Goal: Transaction & Acquisition: Purchase product/service

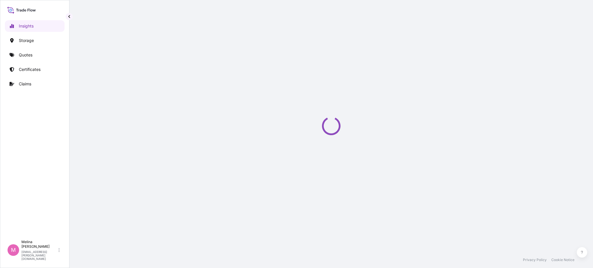
select select "2025"
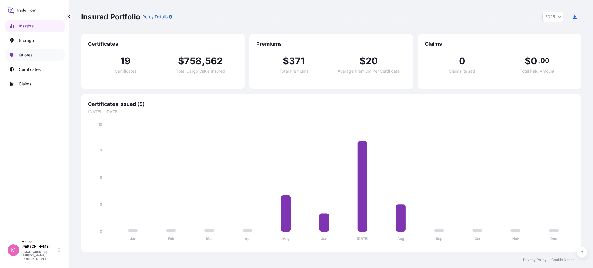
click at [31, 58] on link "Quotes" at bounding box center [35, 55] width 60 height 12
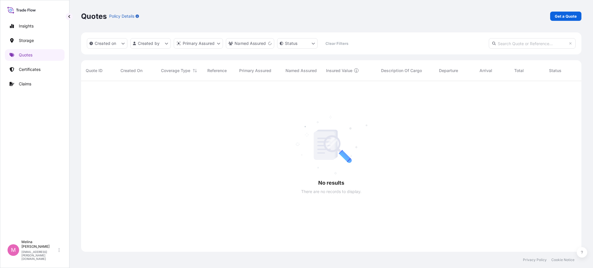
scroll to position [186, 494]
click at [557, 173] on div at bounding box center [338, 166] width 515 height 171
click at [575, 19] on link "Get a Quote" at bounding box center [565, 16] width 31 height 9
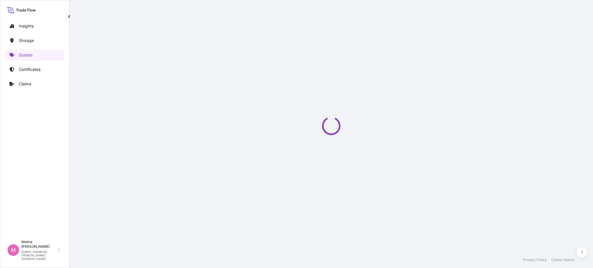
select select "Water"
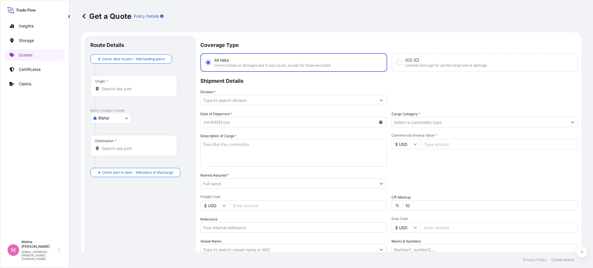
scroll to position [9, 0]
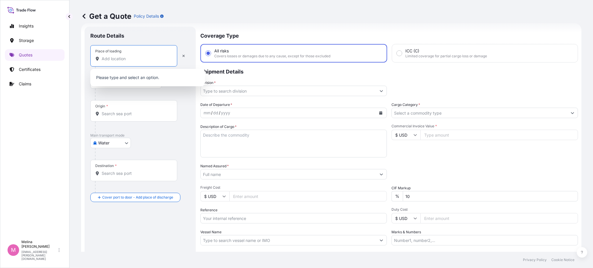
click at [129, 58] on input "Place of loading" at bounding box center [136, 59] width 68 height 6
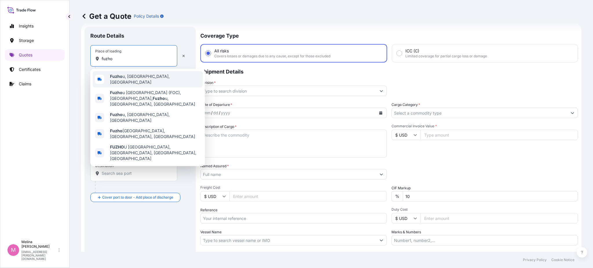
click at [131, 76] on span "Fuzho u, [GEOGRAPHIC_DATA], [GEOGRAPHIC_DATA]" at bounding box center [155, 80] width 90 height 12
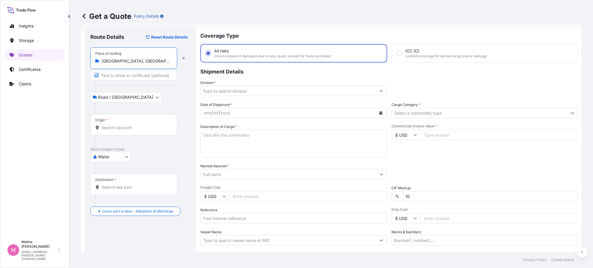
type input "[GEOGRAPHIC_DATA], [GEOGRAPHIC_DATA], [GEOGRAPHIC_DATA]"
click at [115, 129] on input "Origin *" at bounding box center [136, 128] width 68 height 6
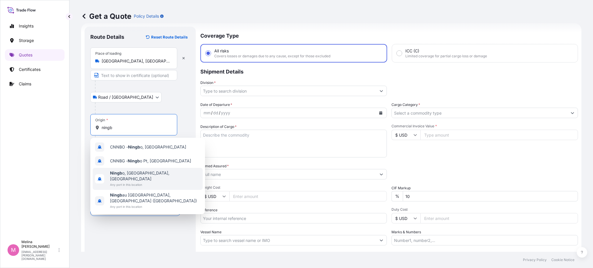
click at [123, 174] on span "Ningb o, [GEOGRAPHIC_DATA], [GEOGRAPHIC_DATA]" at bounding box center [155, 176] width 90 height 12
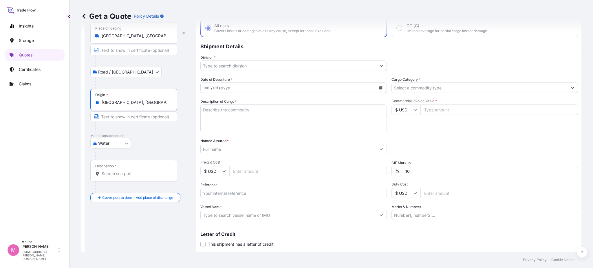
scroll to position [48, 0]
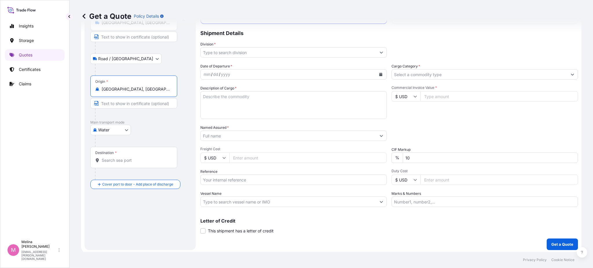
type input "[GEOGRAPHIC_DATA], [GEOGRAPHIC_DATA], [GEOGRAPHIC_DATA]"
click at [130, 162] on input "Destination *" at bounding box center [136, 161] width 68 height 6
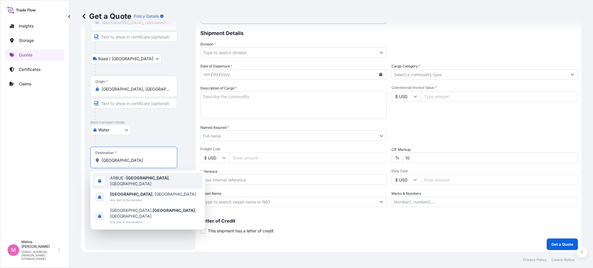
click at [126, 179] on span "ARBUE - [GEOGRAPHIC_DATA] , [GEOGRAPHIC_DATA]" at bounding box center [155, 181] width 90 height 12
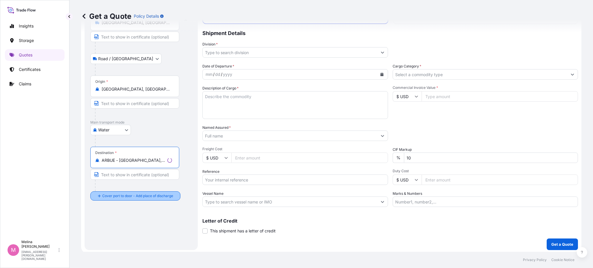
type input "ARBUE - [GEOGRAPHIC_DATA], [GEOGRAPHIC_DATA]"
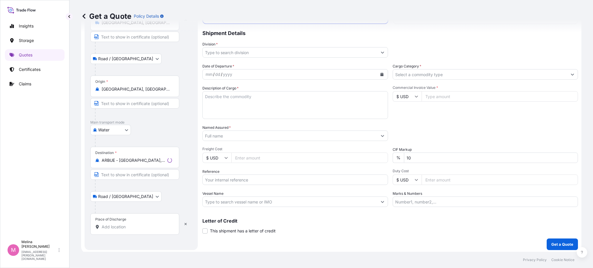
click at [106, 228] on input "Place of Discharge" at bounding box center [137, 227] width 70 height 6
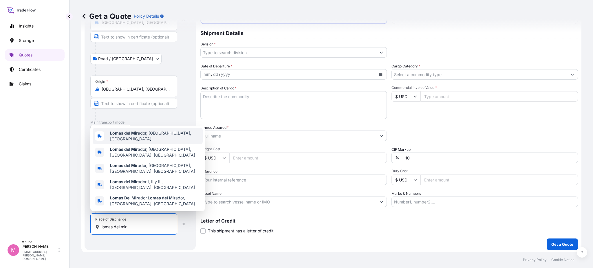
click at [139, 140] on span "Lomas del Mir ador, [GEOGRAPHIC_DATA], [GEOGRAPHIC_DATA]" at bounding box center [155, 136] width 90 height 12
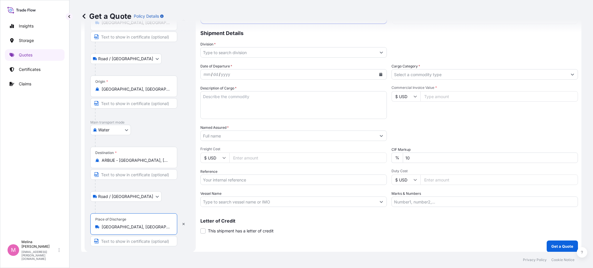
type input "[GEOGRAPHIC_DATA], [GEOGRAPHIC_DATA], [GEOGRAPHIC_DATA]"
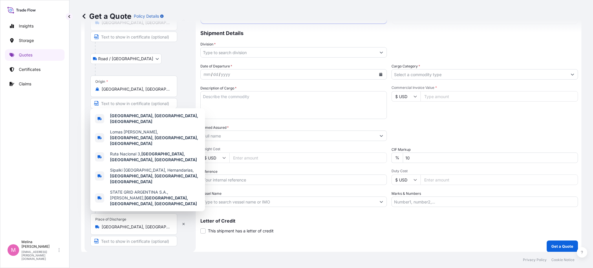
click at [169, 109] on div at bounding box center [136, 115] width 82 height 12
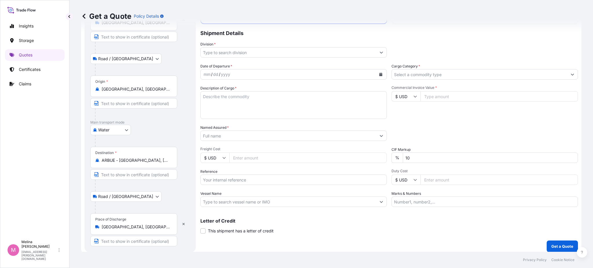
click at [154, 87] on input "[GEOGRAPHIC_DATA], [GEOGRAPHIC_DATA], [GEOGRAPHIC_DATA]" at bounding box center [136, 89] width 68 height 6
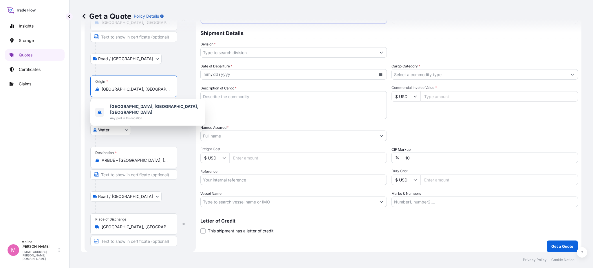
click at [154, 87] on input "[GEOGRAPHIC_DATA], [GEOGRAPHIC_DATA], [GEOGRAPHIC_DATA]" at bounding box center [136, 89] width 68 height 6
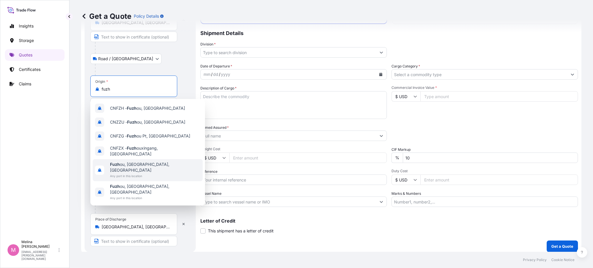
click at [158, 163] on div "Fuzh ou, [GEOGRAPHIC_DATA], [GEOGRAPHIC_DATA] Any port in this location" at bounding box center [148, 170] width 110 height 22
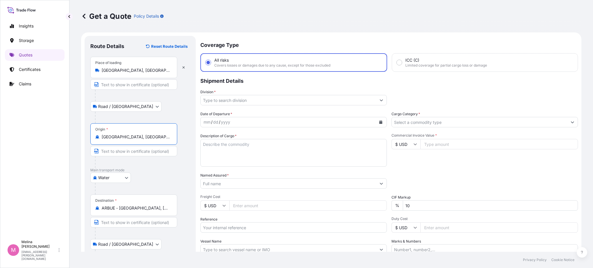
scroll to position [39, 0]
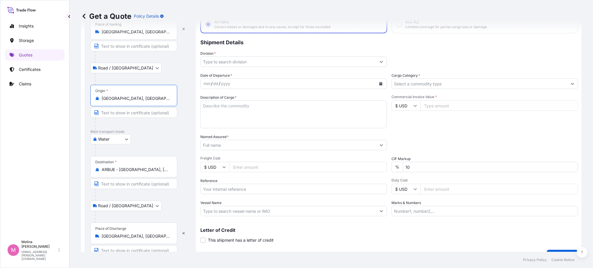
drag, startPoint x: 149, startPoint y: 99, endPoint x: 94, endPoint y: 100, distance: 55.6
click at [94, 100] on div "Origin * [GEOGRAPHIC_DATA], [GEOGRAPHIC_DATA], [GEOGRAPHIC_DATA]" at bounding box center [133, 95] width 87 height 21
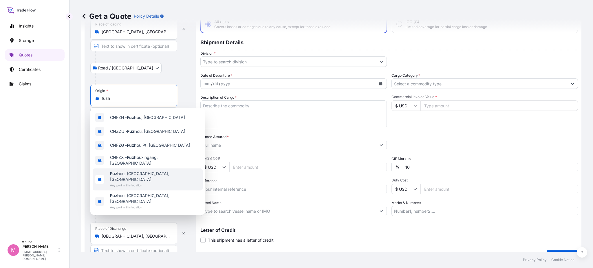
click at [146, 173] on span "Fuzh ou, [GEOGRAPHIC_DATA], [GEOGRAPHIC_DATA]" at bounding box center [155, 177] width 90 height 12
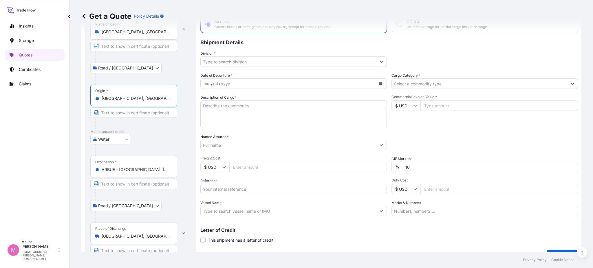
type input "[GEOGRAPHIC_DATA], [GEOGRAPHIC_DATA], [GEOGRAPHIC_DATA]"
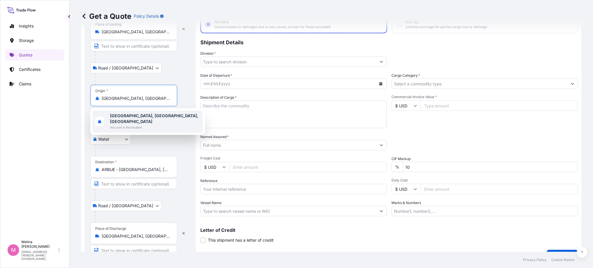
click at [161, 118] on div "[GEOGRAPHIC_DATA], [GEOGRAPHIC_DATA], [GEOGRAPHIC_DATA] Any port in this locati…" at bounding box center [148, 122] width 110 height 22
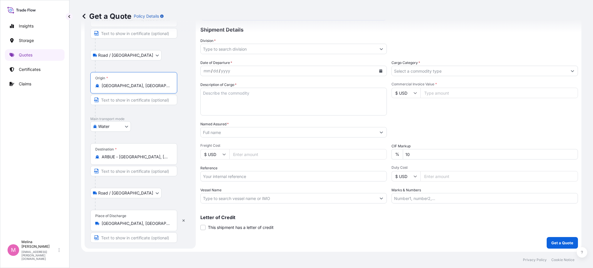
scroll to position [0, 0]
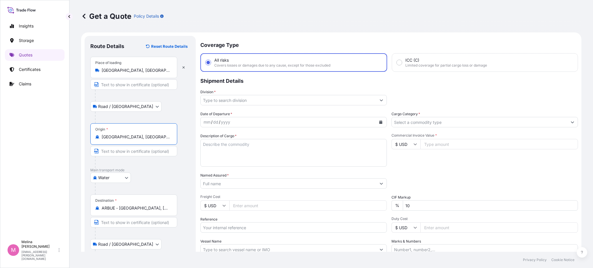
click at [236, 107] on div "Coverage Type All risks Covers losses or damages due to any cause, except for t…" at bounding box center [389, 168] width 378 height 264
click at [234, 103] on input "Division *" at bounding box center [288, 100] width 175 height 10
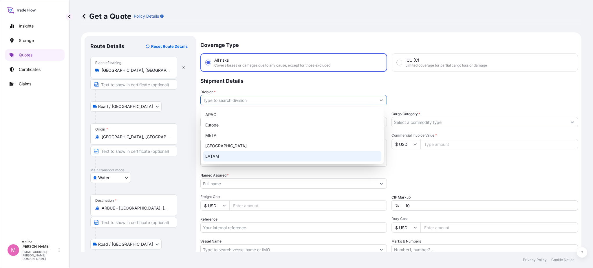
click at [223, 156] on div "LATAM" at bounding box center [292, 156] width 178 height 10
type input "LATAM"
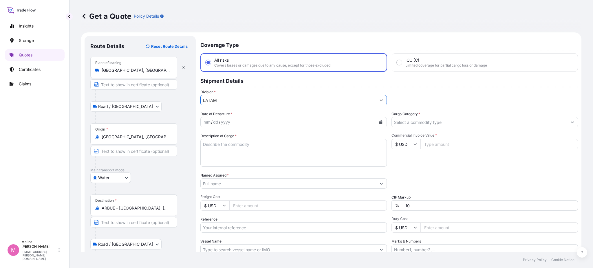
click at [362, 118] on div "mm / dd / yyyy" at bounding box center [288, 122] width 175 height 10
click at [360, 120] on div "mm / dd / yyyy" at bounding box center [288, 122] width 175 height 10
click at [213, 120] on div "dd" at bounding box center [216, 122] width 6 height 7
click at [379, 121] on button "Calendar" at bounding box center [380, 122] width 9 height 9
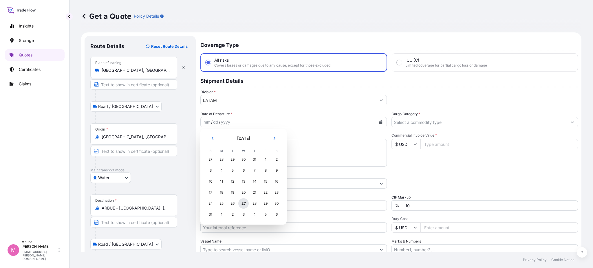
click at [245, 202] on div "27" at bounding box center [243, 203] width 10 height 10
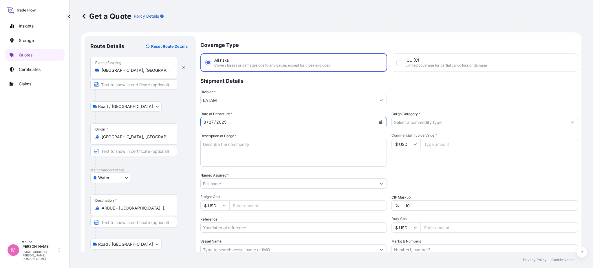
click at [411, 120] on input "Cargo Category *" at bounding box center [479, 122] width 175 height 10
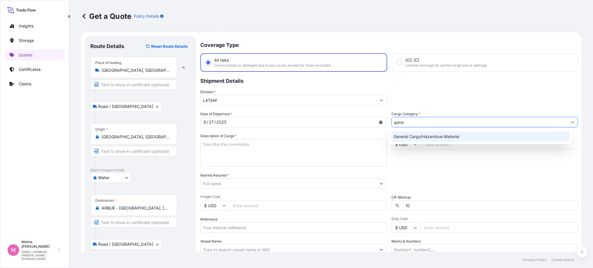
click at [413, 137] on div "General Cargo/Hazardous Material" at bounding box center [480, 136] width 178 height 10
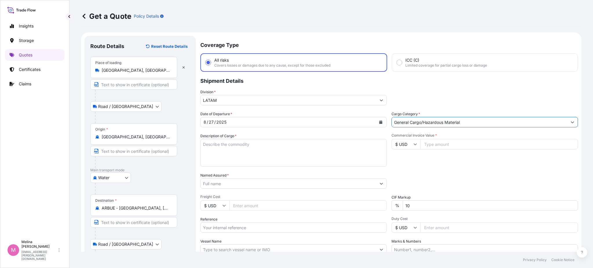
type input "General Cargo/Hazardous Material"
click at [299, 157] on textarea "Description of Cargo *" at bounding box center [293, 153] width 186 height 28
paste textarea "DIESEL GENERATING SET"
type textarea "DIESEL GENERATING SET"
click at [284, 185] on input "Named Assured *" at bounding box center [288, 183] width 175 height 10
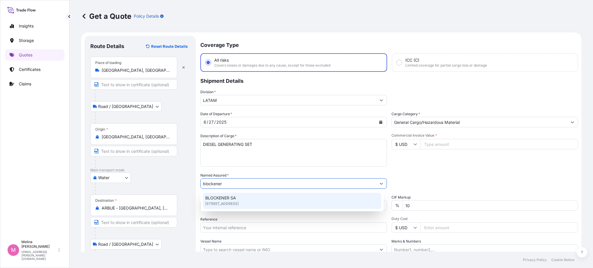
click at [283, 198] on div "BLOCKENER SA [STREET_ADDRESS]" at bounding box center [292, 201] width 178 height 16
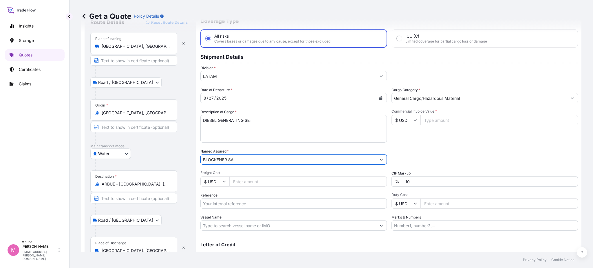
scroll to position [51, 0]
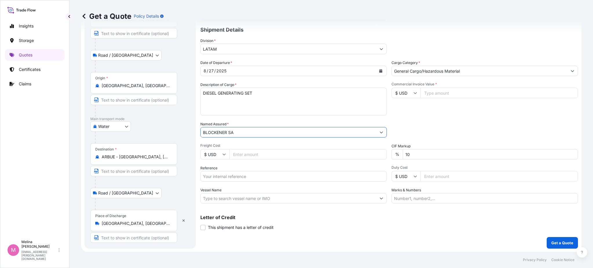
type input "BLOCKENER SA"
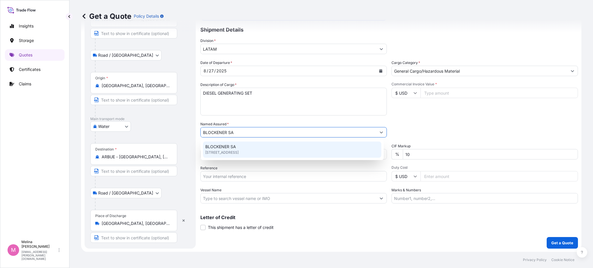
click at [345, 146] on div "BLOCKENER SA [STREET_ADDRESS]" at bounding box center [292, 150] width 178 height 16
click at [340, 154] on div "BLOCKENER SA [STREET_ADDRESS]" at bounding box center [292, 150] width 178 height 16
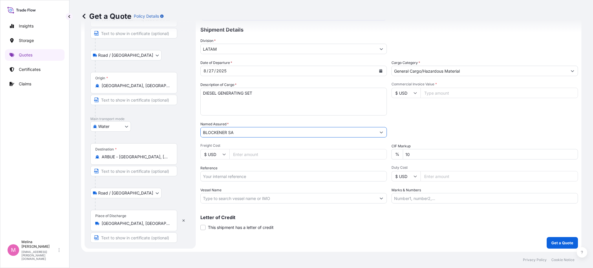
click at [293, 154] on input "Freight Cost" at bounding box center [308, 154] width 158 height 10
type input "188251"
drag, startPoint x: 293, startPoint y: 154, endPoint x: 197, endPoint y: 155, distance: 95.6
click at [197, 155] on form "Route Details Reset Route Details Place of loading [GEOGRAPHIC_DATA], [GEOGRAPH…" at bounding box center [331, 116] width 500 height 271
click at [429, 91] on input "Commercial Invoice Value *" at bounding box center [499, 93] width 158 height 10
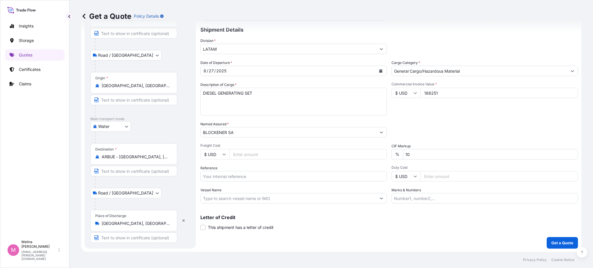
type input "188251"
click at [438, 123] on div "Packing Category Type to search a container mode Please select a primary mode o…" at bounding box center [484, 129] width 186 height 16
click at [413, 155] on input "10" at bounding box center [490, 154] width 175 height 10
type input "1"
type input "10"
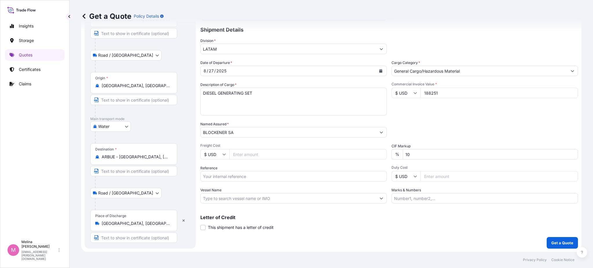
click at [423, 114] on div "Commercial Invoice Value * $ USD 188251" at bounding box center [484, 99] width 186 height 34
click at [226, 176] on input "Reference" at bounding box center [293, 176] width 186 height 10
paste input "9A250605AR"
paste input "AR1011007416"
paste input "CXMSE0037543"
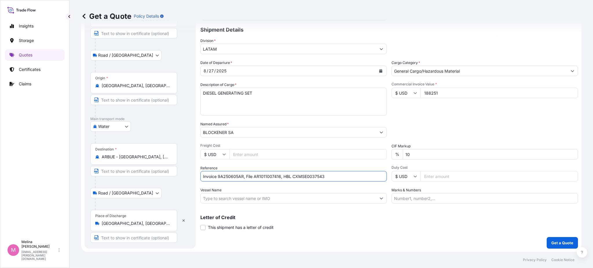
type input "Invoice 9A250605AR, File AR1011007416, HBL CXMSE0037543"
click at [336, 220] on div "Letter of Credit This shipment has a letter of credit Letter of credit * Letter…" at bounding box center [389, 222] width 378 height 15
click at [457, 201] on input "Marks & Numbers" at bounding box center [484, 198] width 186 height 10
paste input ""This clause, commonly required by land carrier, implies that in case of loss, …"
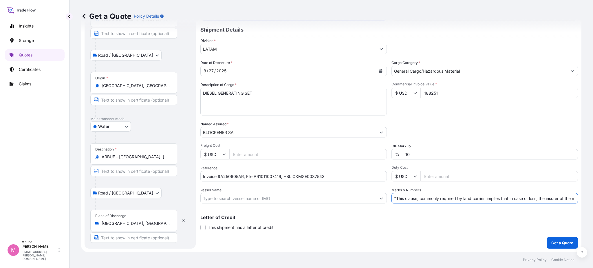
scroll to position [0, 192]
type input ""This clause, commonly required by land carrier, implies that in case of loss, …"
click at [431, 217] on p "Letter of Credit" at bounding box center [389, 217] width 378 height 5
click at [561, 244] on p "Get a Quote" at bounding box center [562, 243] width 22 height 6
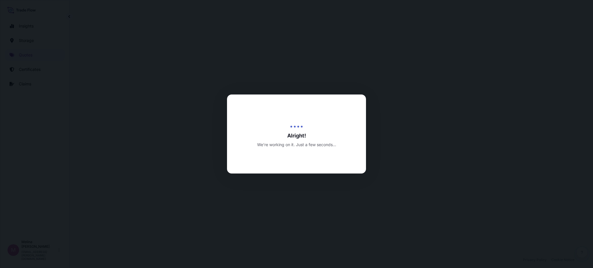
select select "Road / [GEOGRAPHIC_DATA]"
select select "Water"
select select "Road / [GEOGRAPHIC_DATA]"
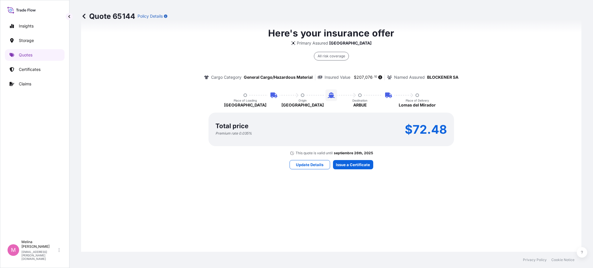
scroll to position [433, 0]
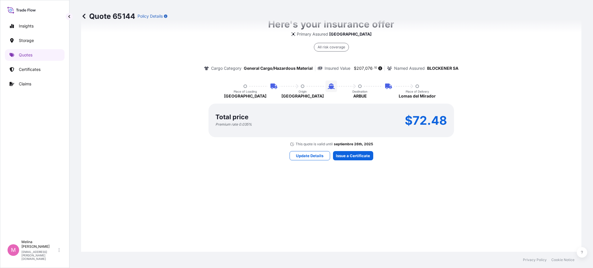
click at [350, 202] on div "Here's your insurance offer Primary Assured Argentina All risk coverage Cargo C…" at bounding box center [331, 89] width 484 height 412
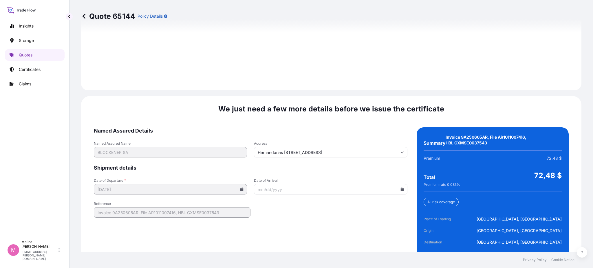
scroll to position [881, 0]
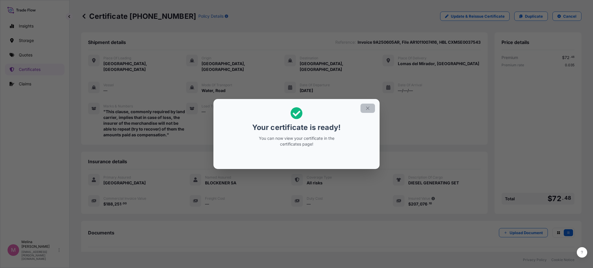
click at [367, 110] on icon "button" at bounding box center [367, 108] width 5 height 5
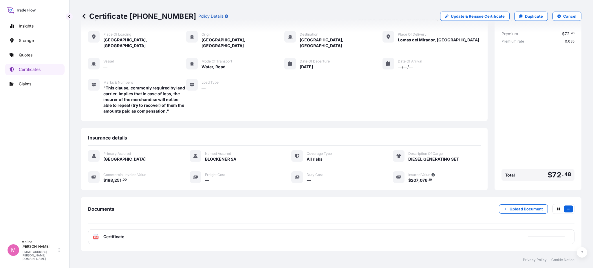
scroll to position [52, 0]
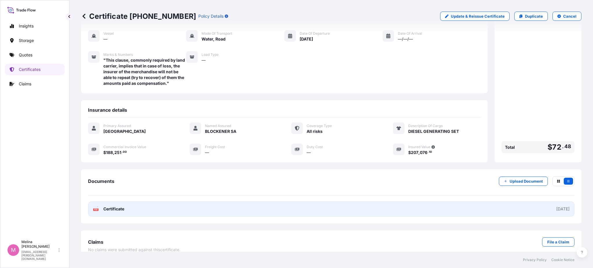
click at [108, 206] on span "Certificate" at bounding box center [113, 209] width 21 height 6
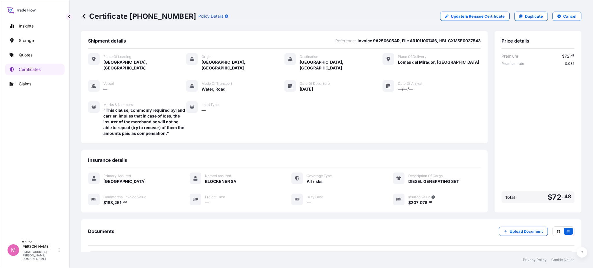
scroll to position [0, 0]
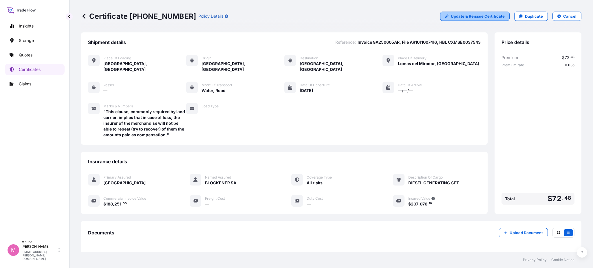
click at [464, 16] on p "Update & Reissue Certificate" at bounding box center [478, 16] width 54 height 6
select select "Road / [GEOGRAPHIC_DATA]"
select select "Water"
select select "Road / [GEOGRAPHIC_DATA]"
select select "31616"
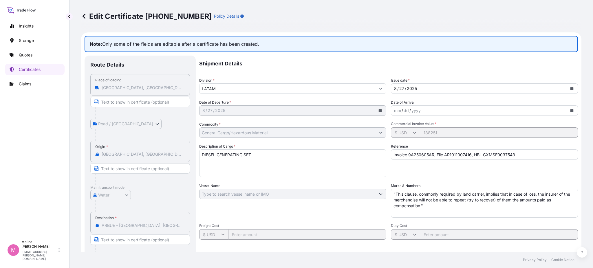
click at [82, 16] on icon at bounding box center [84, 16] width 6 height 6
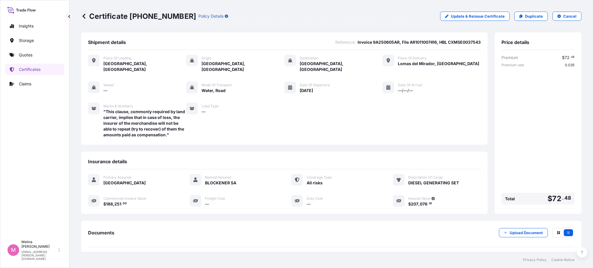
click at [556, 17] on button "Cancel" at bounding box center [566, 16] width 29 height 9
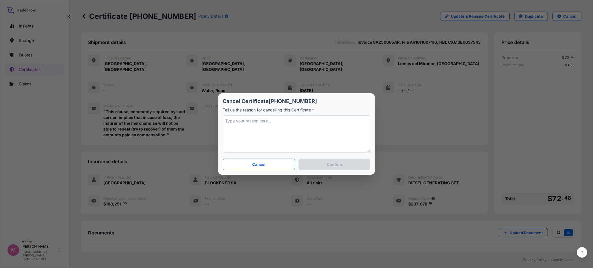
click at [273, 128] on textarea at bounding box center [297, 134] width 148 height 37
type textarea "There is mistake in insured value"
click at [315, 159] on button "Confirm" at bounding box center [335, 165] width 72 height 12
click at [317, 164] on button "Confirm" at bounding box center [335, 165] width 72 height 12
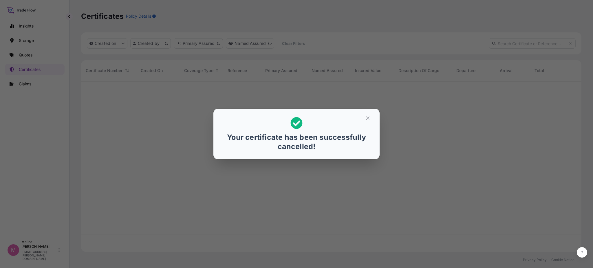
scroll to position [169, 494]
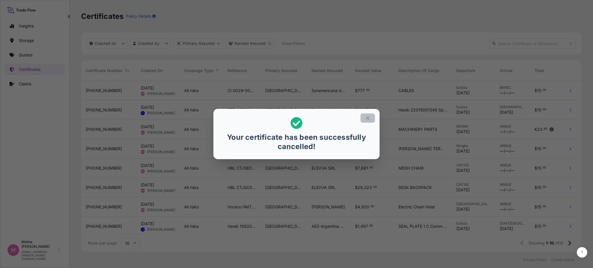
click at [369, 117] on icon "button" at bounding box center [367, 118] width 3 height 3
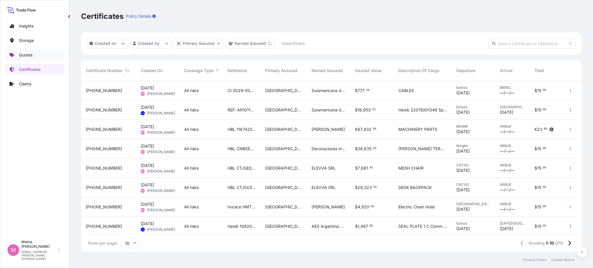
click at [23, 54] on p "Quotes" at bounding box center [26, 55] width 14 height 6
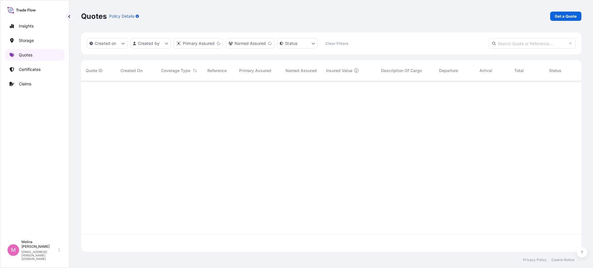
scroll to position [169, 494]
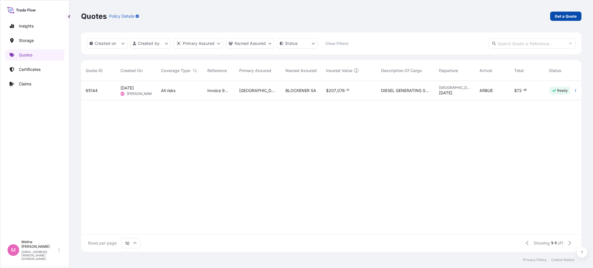
click at [561, 17] on p "Get a Quote" at bounding box center [566, 16] width 22 height 6
select select "Water"
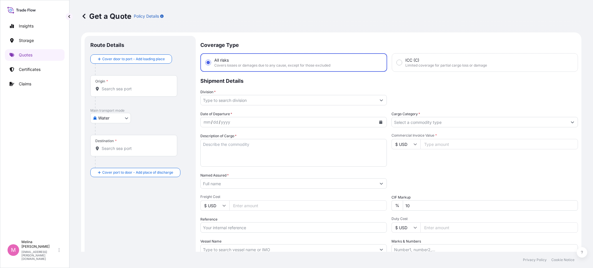
scroll to position [9, 0]
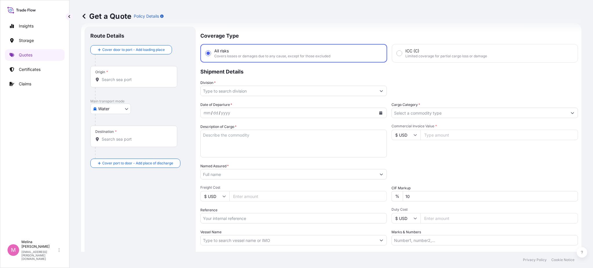
click at [85, 12] on link at bounding box center [84, 16] width 6 height 9
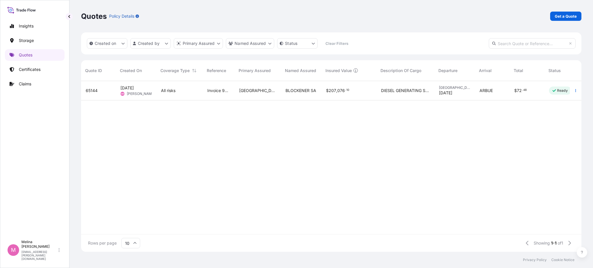
scroll to position [0, 15]
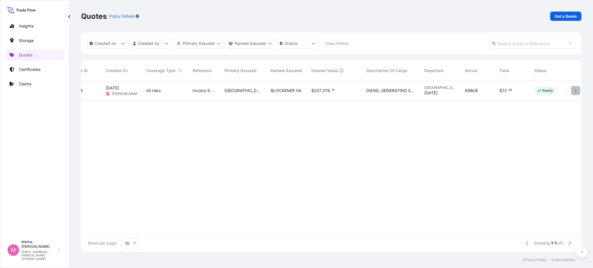
click at [576, 92] on button "button" at bounding box center [575, 90] width 9 height 9
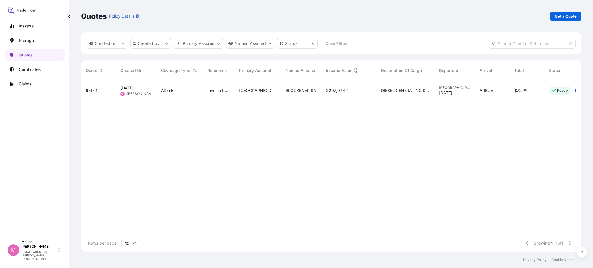
click at [218, 191] on div "65144 [DATE] [PERSON_NAME] All risks Invoice 9A250605AR, File AR1011007416, HBL…" at bounding box center [338, 157] width 515 height 153
click at [31, 54] on p "Quotes" at bounding box center [26, 55] width 14 height 6
click at [559, 14] on p "Get a Quote" at bounding box center [566, 16] width 22 height 6
select select "Road / [GEOGRAPHIC_DATA]"
select select "Water"
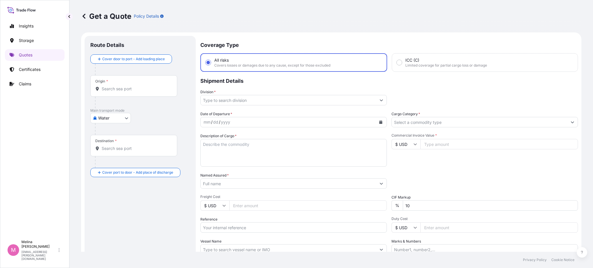
scroll to position [9, 0]
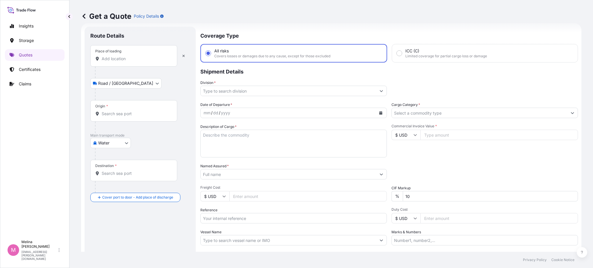
click at [122, 58] on input "Place of loading" at bounding box center [136, 59] width 68 height 6
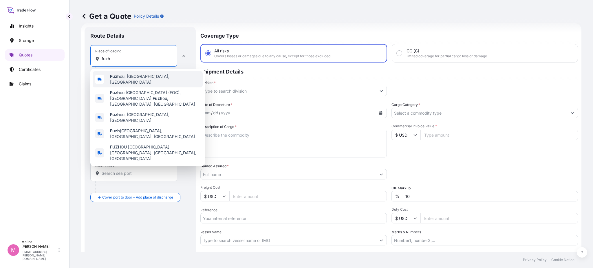
click at [122, 77] on span "Fuzh ou, [GEOGRAPHIC_DATA], [GEOGRAPHIC_DATA]" at bounding box center [155, 80] width 90 height 12
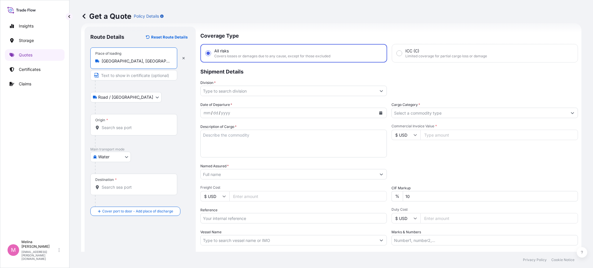
type input "[GEOGRAPHIC_DATA], [GEOGRAPHIC_DATA], [GEOGRAPHIC_DATA]"
click at [113, 125] on input "Origin *" at bounding box center [136, 128] width 68 height 6
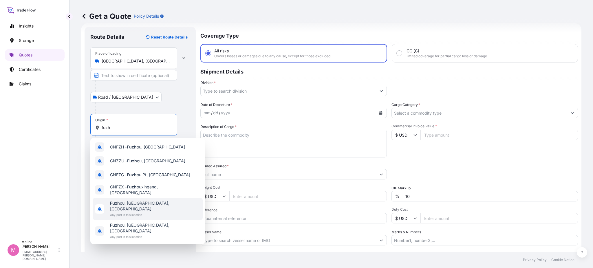
click at [168, 206] on div "Fuzh ou, [GEOGRAPHIC_DATA], [GEOGRAPHIC_DATA] Any port in this location" at bounding box center [148, 209] width 110 height 22
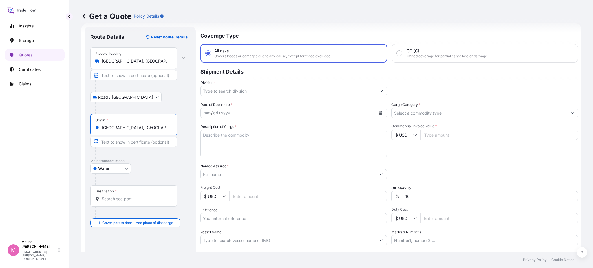
type input "[GEOGRAPHIC_DATA], [GEOGRAPHIC_DATA], [GEOGRAPHIC_DATA]"
click at [116, 202] on div "Destination *" at bounding box center [133, 195] width 87 height 21
click at [116, 202] on input "Destination *" at bounding box center [136, 199] width 68 height 6
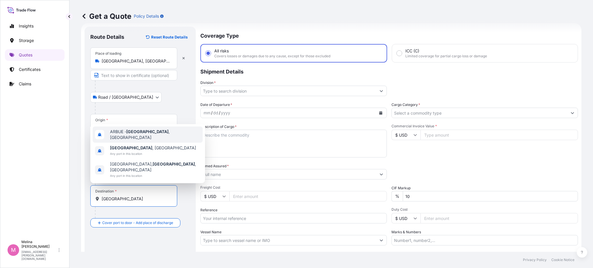
click at [136, 139] on div "ARBUE - [GEOGRAPHIC_DATA] , [GEOGRAPHIC_DATA]" at bounding box center [148, 135] width 110 height 16
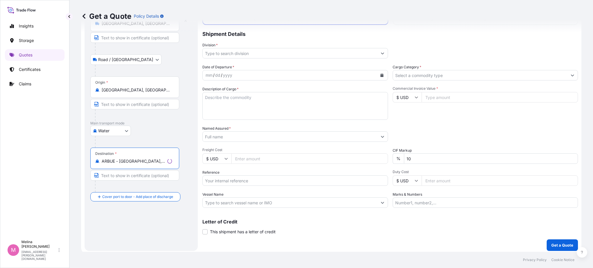
scroll to position [48, 0]
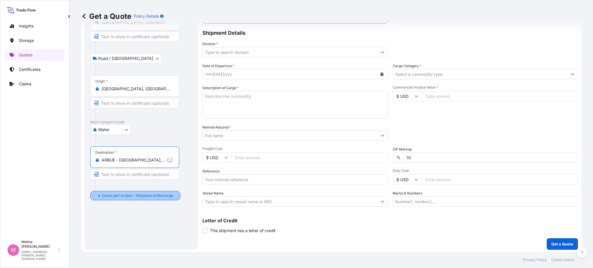
type input "ARBUE - [GEOGRAPHIC_DATA], [GEOGRAPHIC_DATA]"
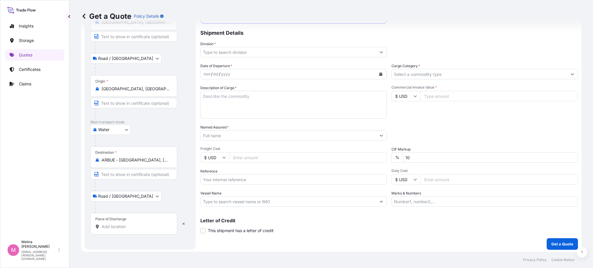
click at [114, 226] on input "Place of Discharge" at bounding box center [136, 227] width 68 height 6
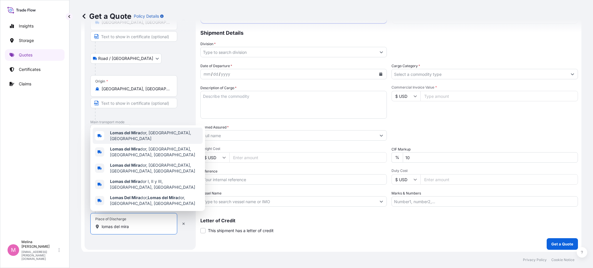
click at [125, 135] on b "Lomas del Mira" at bounding box center [125, 132] width 30 height 5
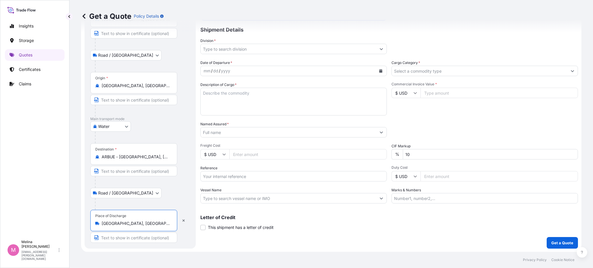
scroll to position [0, 0]
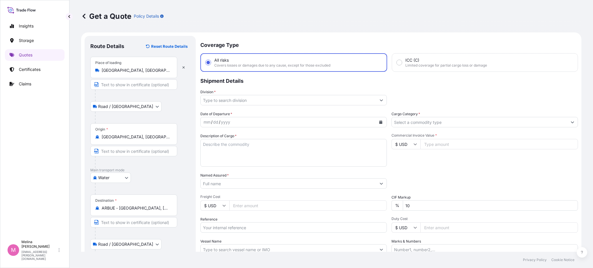
type input "[GEOGRAPHIC_DATA], [GEOGRAPHIC_DATA], [GEOGRAPHIC_DATA]"
click at [242, 99] on input "Division *" at bounding box center [288, 100] width 175 height 10
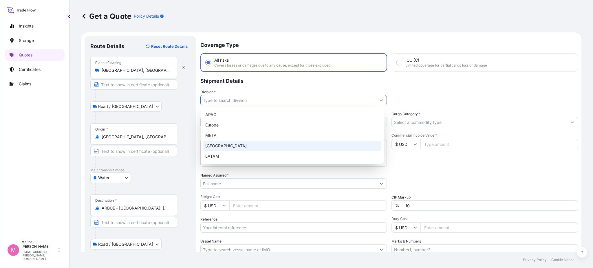
click at [214, 156] on div "LATAM" at bounding box center [292, 156] width 178 height 10
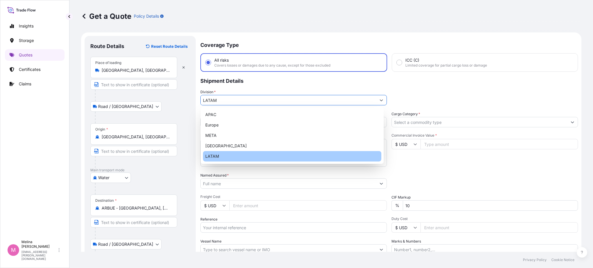
type input "LATAM"
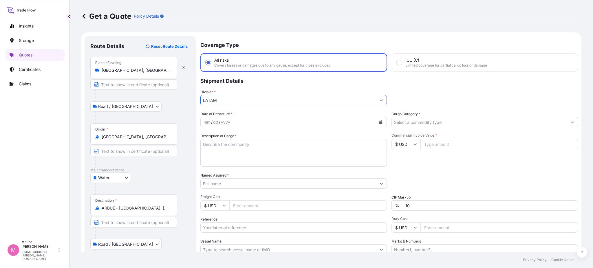
click at [236, 118] on div "mm / dd / yyyy" at bounding box center [288, 122] width 175 height 10
click at [208, 122] on div "mm" at bounding box center [207, 122] width 8 height 7
click at [376, 122] on button "Calendar" at bounding box center [380, 122] width 9 height 9
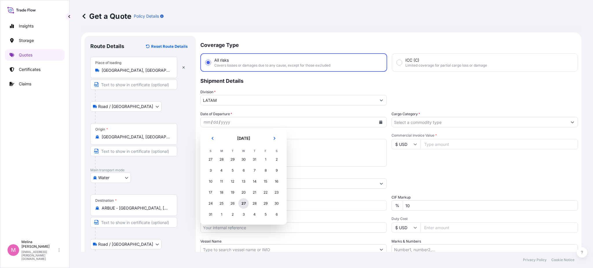
click at [243, 202] on div "27" at bounding box center [243, 203] width 10 height 10
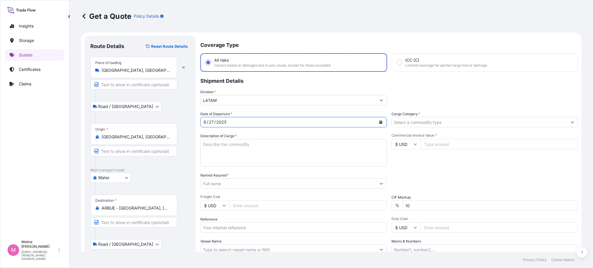
click at [420, 118] on input "Cargo Category *" at bounding box center [479, 122] width 175 height 10
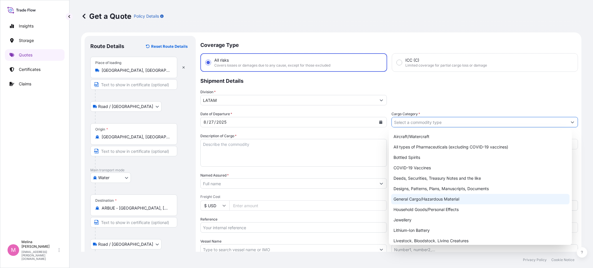
click at [413, 199] on div "General Cargo/Hazardous Material" at bounding box center [480, 199] width 178 height 10
type input "General Cargo/Hazardous Material"
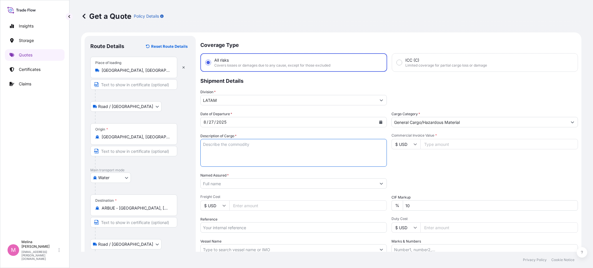
click at [261, 147] on textarea "Description of Cargo *" at bounding box center [293, 153] width 186 height 28
paste textarea "DIESEL GENERATING SET"
type textarea "DIESEL GENERATING SET"
click at [433, 145] on input "Commercial Invoice Value *" at bounding box center [499, 144] width 158 height 10
type input "188251"
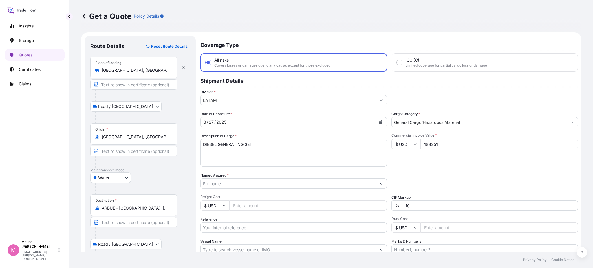
click at [431, 173] on div "Packing Category Type to search a container mode Please select a primary mode o…" at bounding box center [484, 181] width 186 height 16
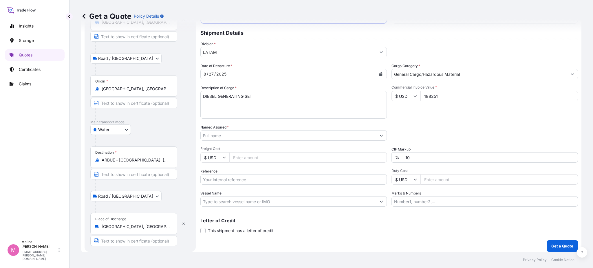
scroll to position [51, 0]
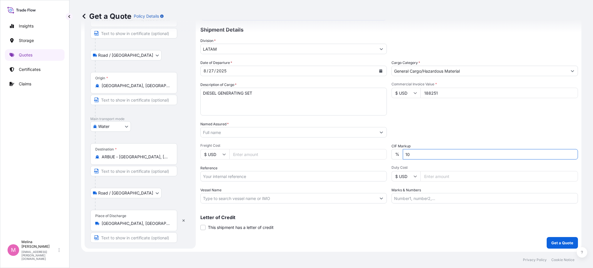
drag, startPoint x: 413, startPoint y: 157, endPoint x: 401, endPoint y: 157, distance: 12.2
click at [403, 157] on input "10" at bounding box center [490, 154] width 175 height 10
type input "0"
click at [408, 120] on div "Date of Departure * [DATE] Cargo Category * General Cargo/Hazardous Material De…" at bounding box center [389, 132] width 378 height 144
drag, startPoint x: 404, startPoint y: 199, endPoint x: 400, endPoint y: 194, distance: 6.6
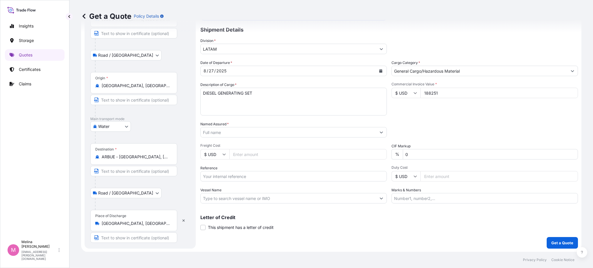
click at [404, 199] on input "Marks & Numbers" at bounding box center [484, 198] width 186 height 10
paste input ""This clause, commonly required by land carrier, implies that in case of loss, …"
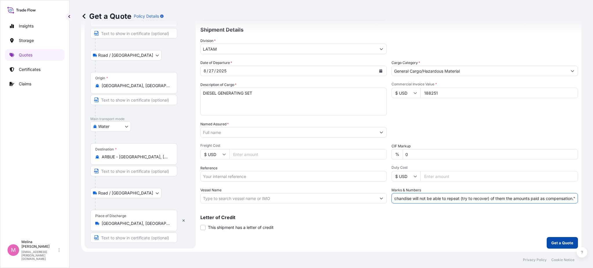
type input ""This clause, commonly required by land carrier, implies that in case of loss, …"
click at [551, 245] on p "Get a Quote" at bounding box center [562, 243] width 22 height 6
click at [304, 131] on input "Named Assured *" at bounding box center [288, 132] width 175 height 10
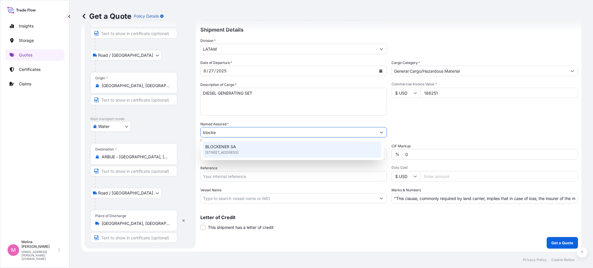
click at [360, 148] on div "BLOCKENER SA [STREET_ADDRESS]" at bounding box center [292, 150] width 178 height 16
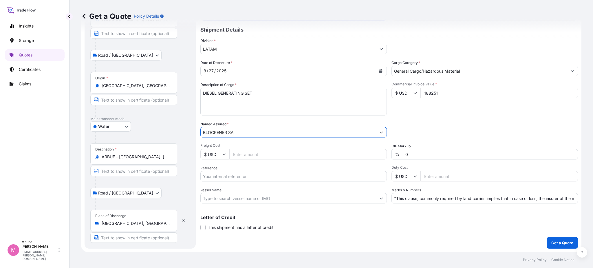
type input "BLOCKENER SA"
click at [296, 173] on input "Reference" at bounding box center [293, 176] width 186 height 10
click at [257, 175] on input "Reference" at bounding box center [293, 176] width 186 height 10
paste input "9A250605AR"
type input "Invoice 9A250605AR, File AR1011007416, HBL CXMSE0037543"
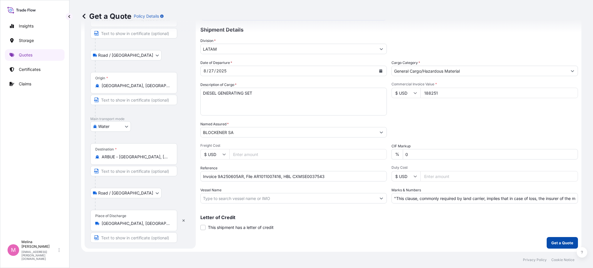
click at [551, 244] on p "Get a Quote" at bounding box center [562, 243] width 22 height 6
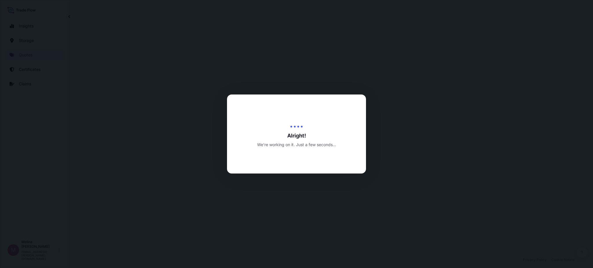
select select "Road / [GEOGRAPHIC_DATA]"
select select "Water"
select select "Road / [GEOGRAPHIC_DATA]"
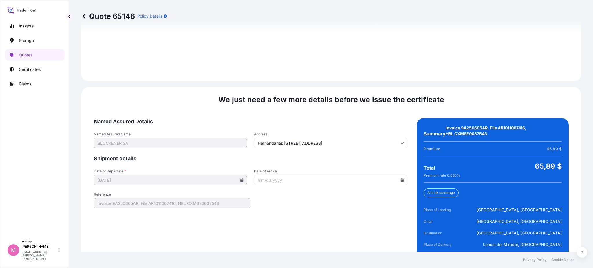
scroll to position [881, 0]
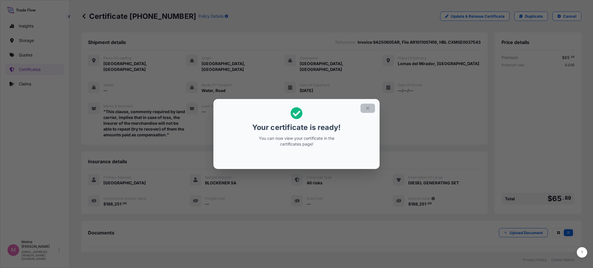
click at [371, 107] on button "button" at bounding box center [367, 108] width 14 height 9
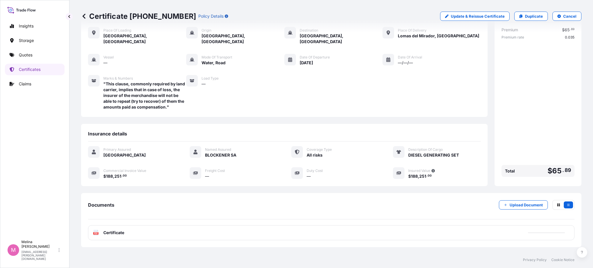
scroll to position [52, 0]
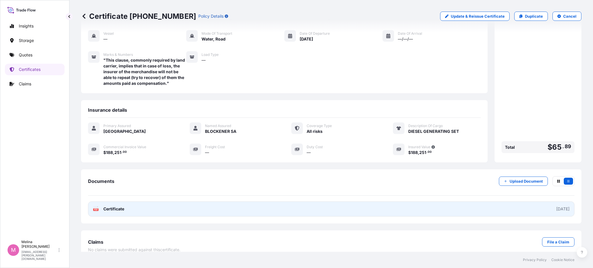
click at [120, 206] on span "Certificate" at bounding box center [113, 209] width 21 height 6
